Goal: Information Seeking & Learning: Learn about a topic

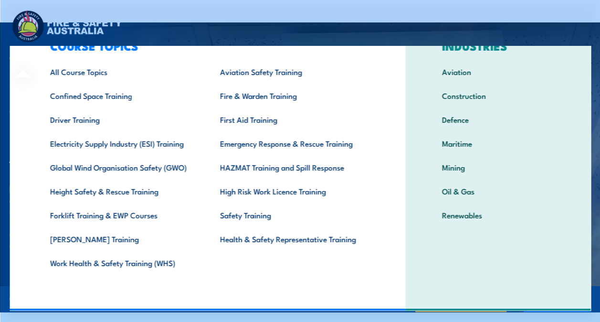
scroll to position [37, 0]
click at [96, 72] on link "All Course Topics" at bounding box center [120, 72] width 170 height 24
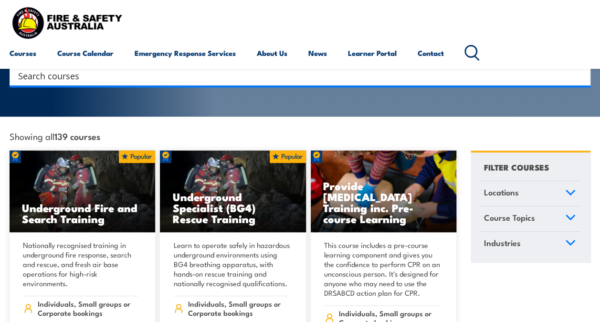
scroll to position [194, 0]
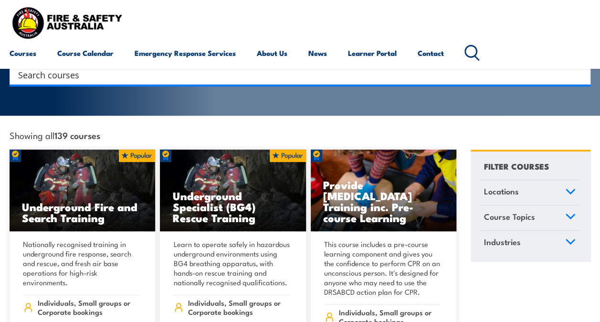
click at [572, 188] on icon at bounding box center [570, 191] width 11 height 7
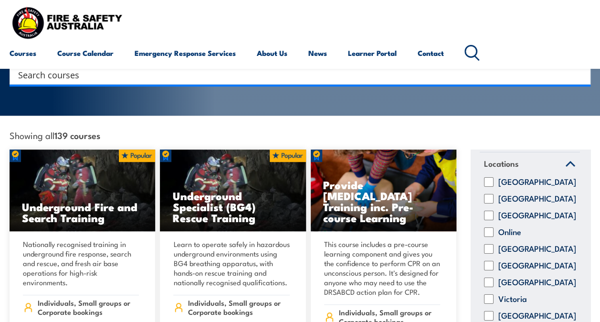
scroll to position [35, 0]
click at [489, 227] on input "Online" at bounding box center [489, 232] width 10 height 10
checkbox input "true"
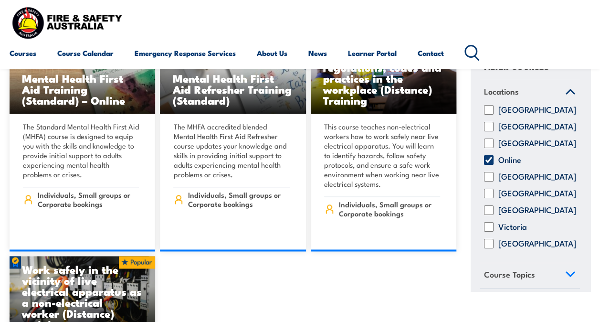
scroll to position [543, 0]
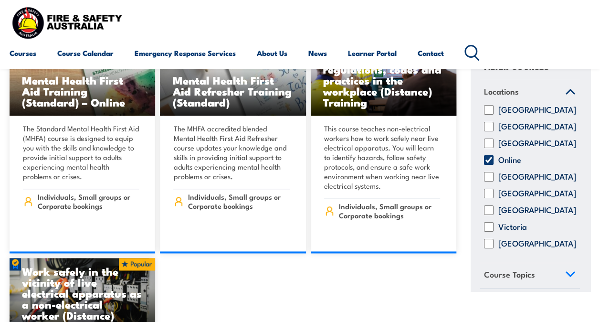
click at [490, 165] on input "Online" at bounding box center [489, 161] width 10 height 10
checkbox input "false"
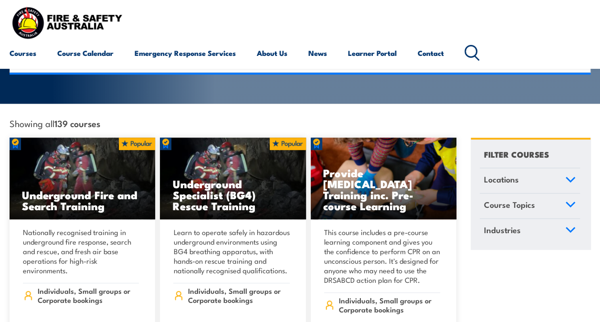
scroll to position [206, 0]
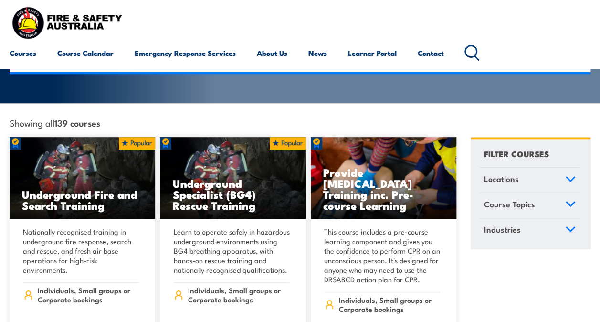
click at [507, 173] on link "Locations" at bounding box center [530, 180] width 100 height 25
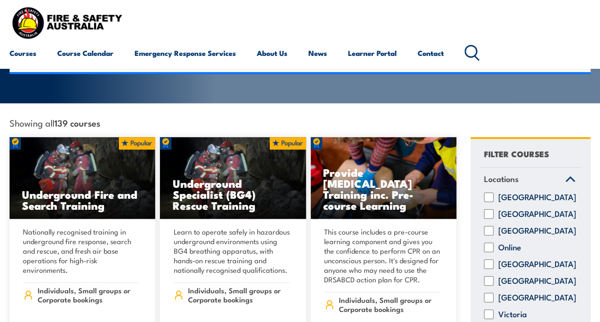
click at [487, 259] on input "[GEOGRAPHIC_DATA]" at bounding box center [489, 264] width 10 height 10
checkbox input "true"
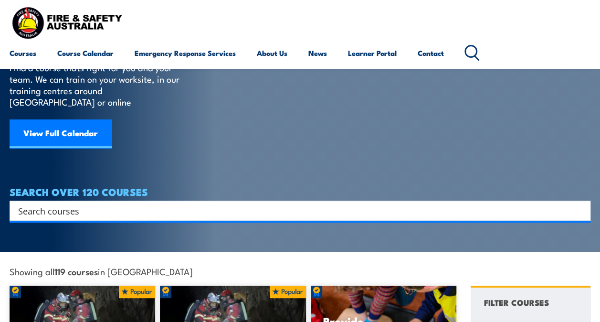
scroll to position [57, 0]
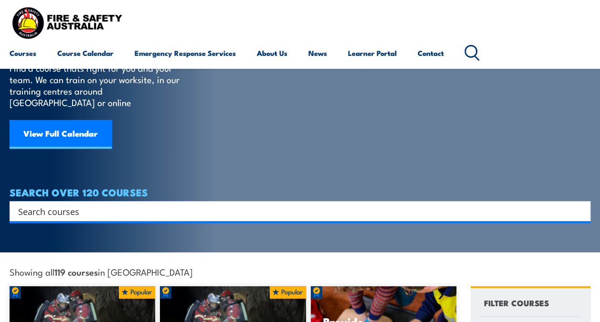
click at [153, 204] on input "Search input" at bounding box center [294, 211] width 552 height 14
type input "Fire Safety"
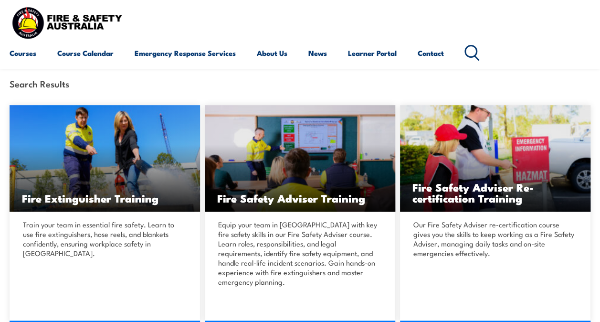
scroll to position [181, 0]
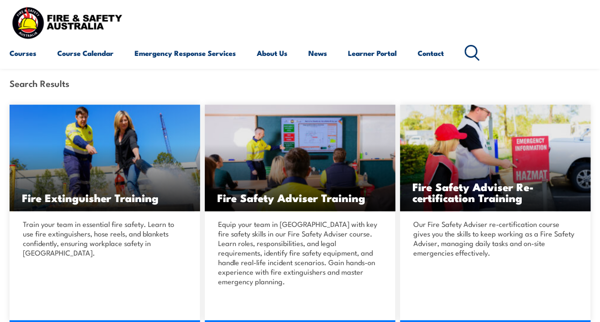
click at [480, 278] on div "Our Fire Safety Adviser re-certification course gives you the skills to keep wo…" at bounding box center [495, 252] width 191 height 82
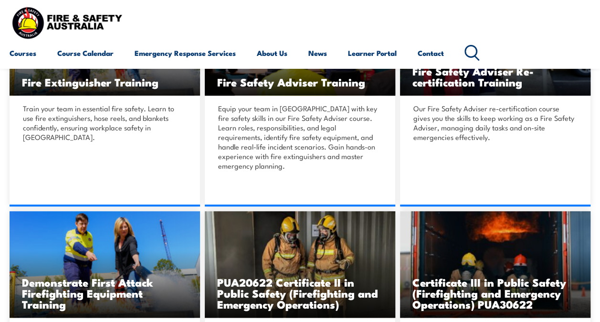
scroll to position [298, 0]
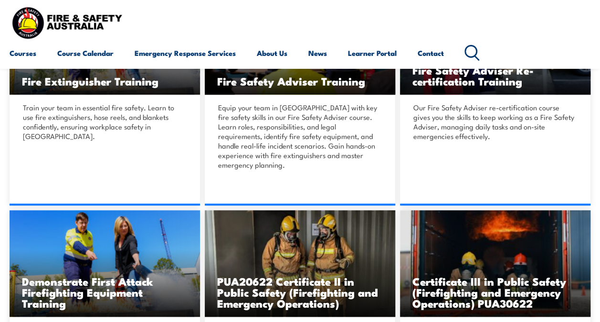
click at [486, 130] on p "Our Fire Safety Adviser re-certification course gives you the skills to keep wo…" at bounding box center [494, 122] width 161 height 38
click at [481, 205] on link "DETAILS" at bounding box center [495, 205] width 191 height 0
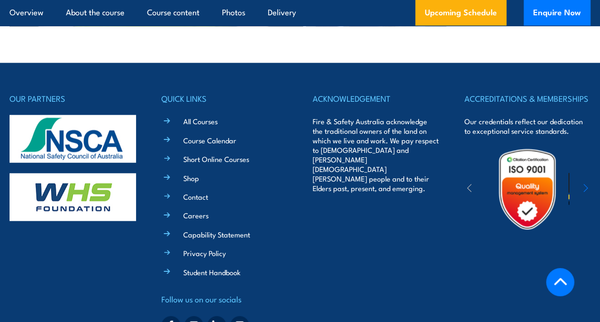
scroll to position [2766, 0]
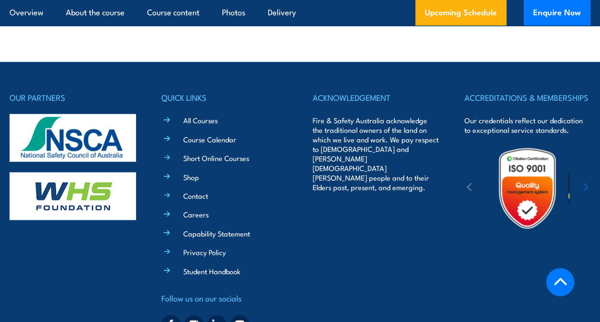
click at [233, 153] on link "Short Online Courses" at bounding box center [216, 158] width 66 height 10
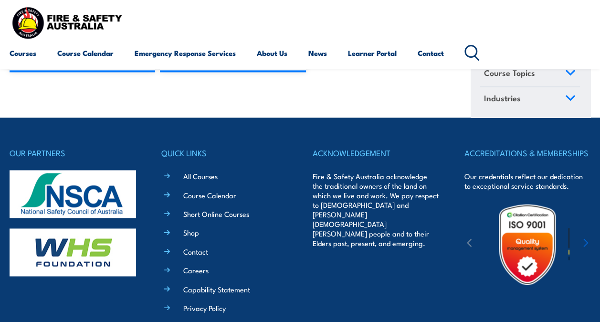
scroll to position [9577, 0]
